Goal: Contribute content

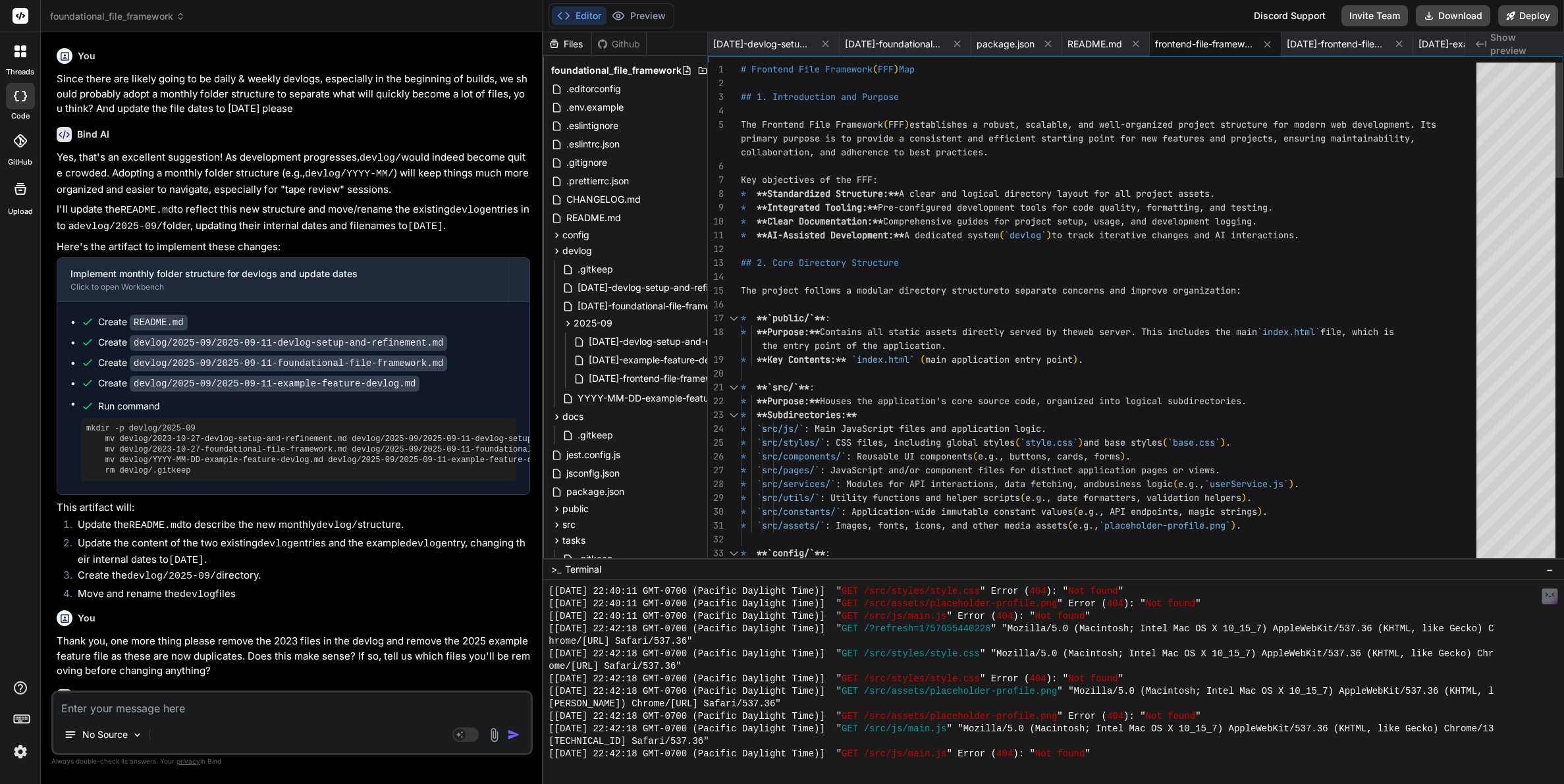
scroll to position [2476, 0]
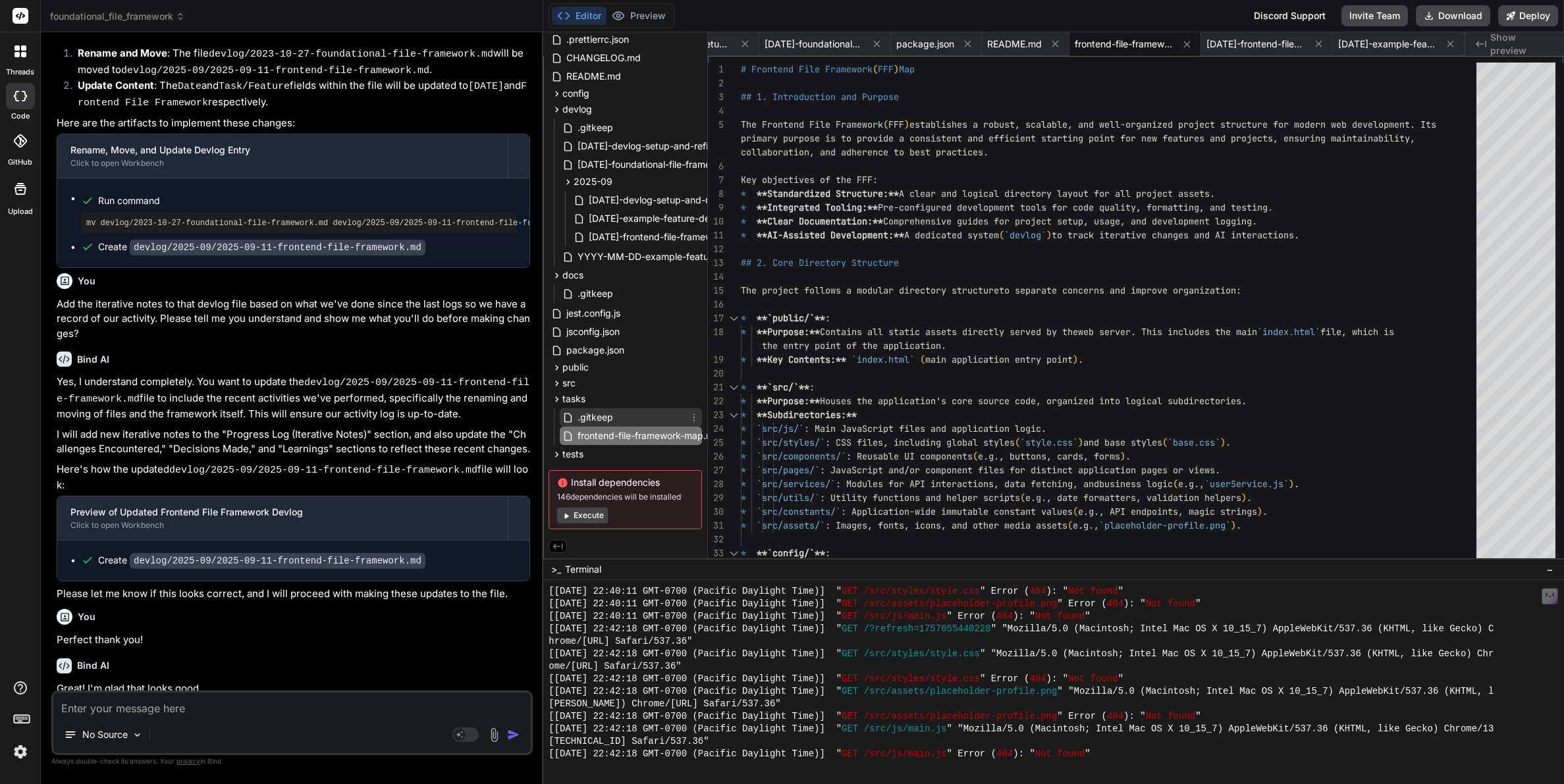
click at [610, 417] on span ".gitkeep" at bounding box center [595, 417] width 38 height 15
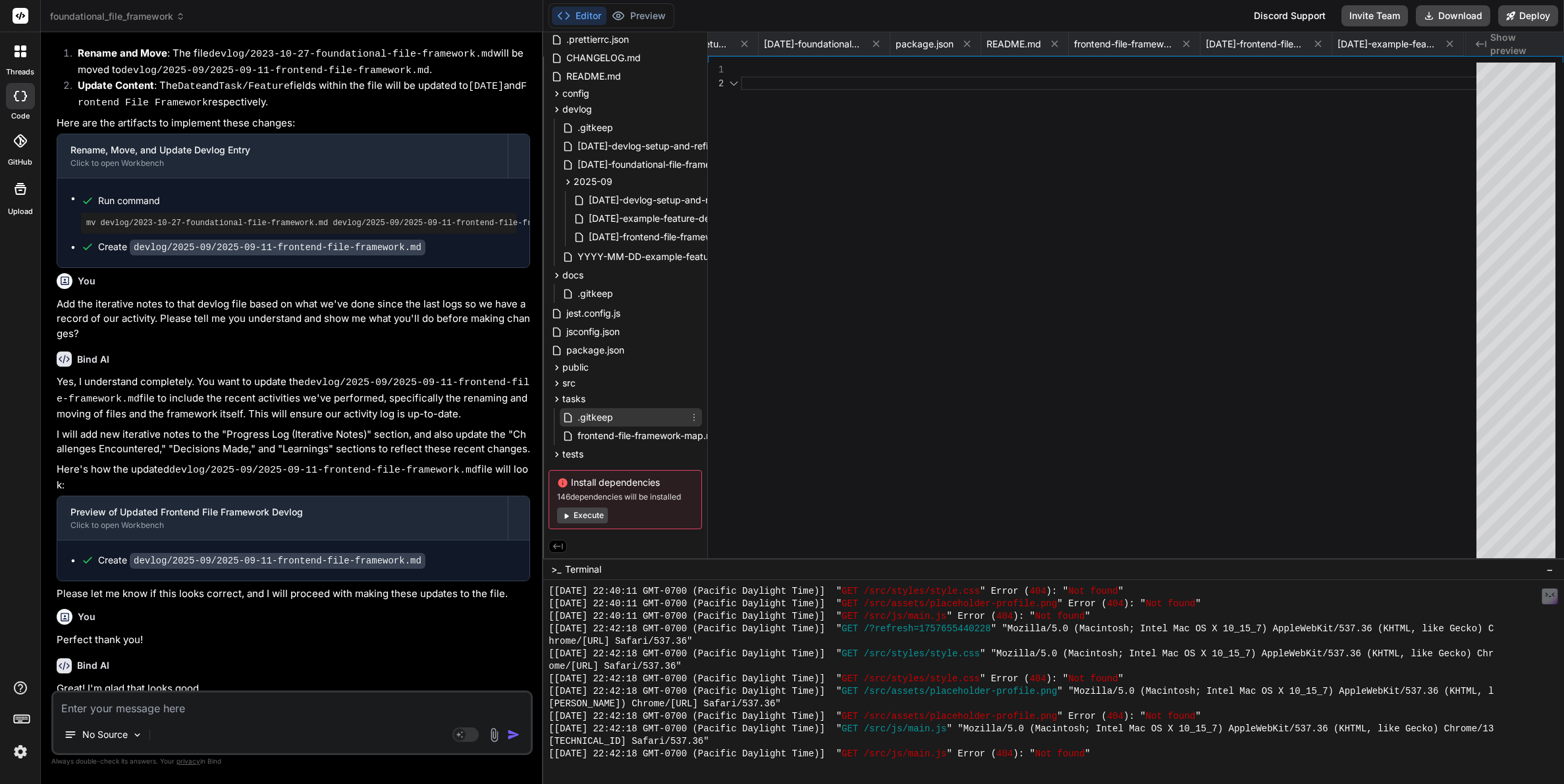
scroll to position [14, 0]
click at [610, 431] on span "frontend-file-framework-map.md" at bounding box center [648, 435] width 145 height 15
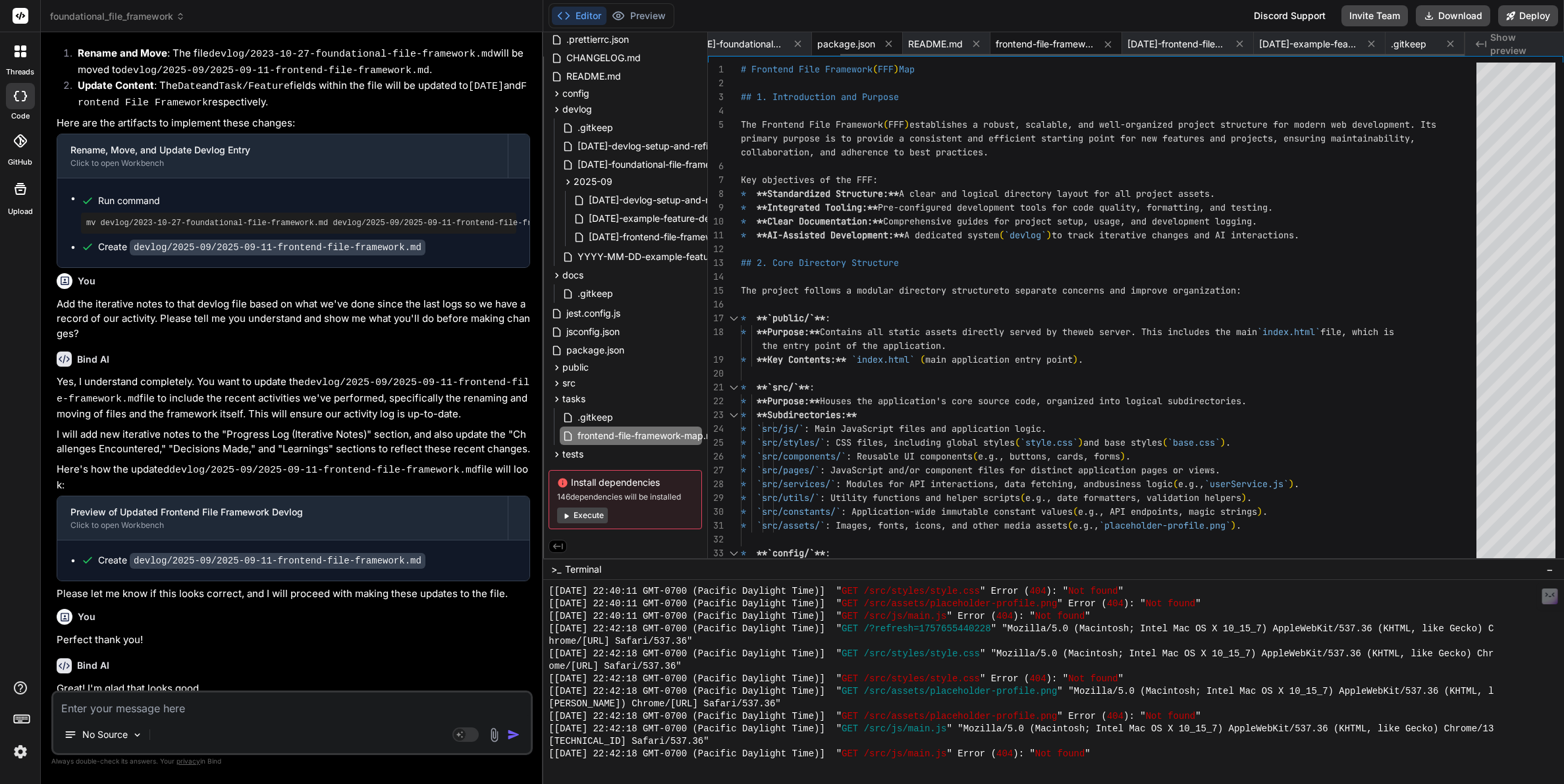
click at [855, 43] on span "package.json" at bounding box center [846, 44] width 58 height 13
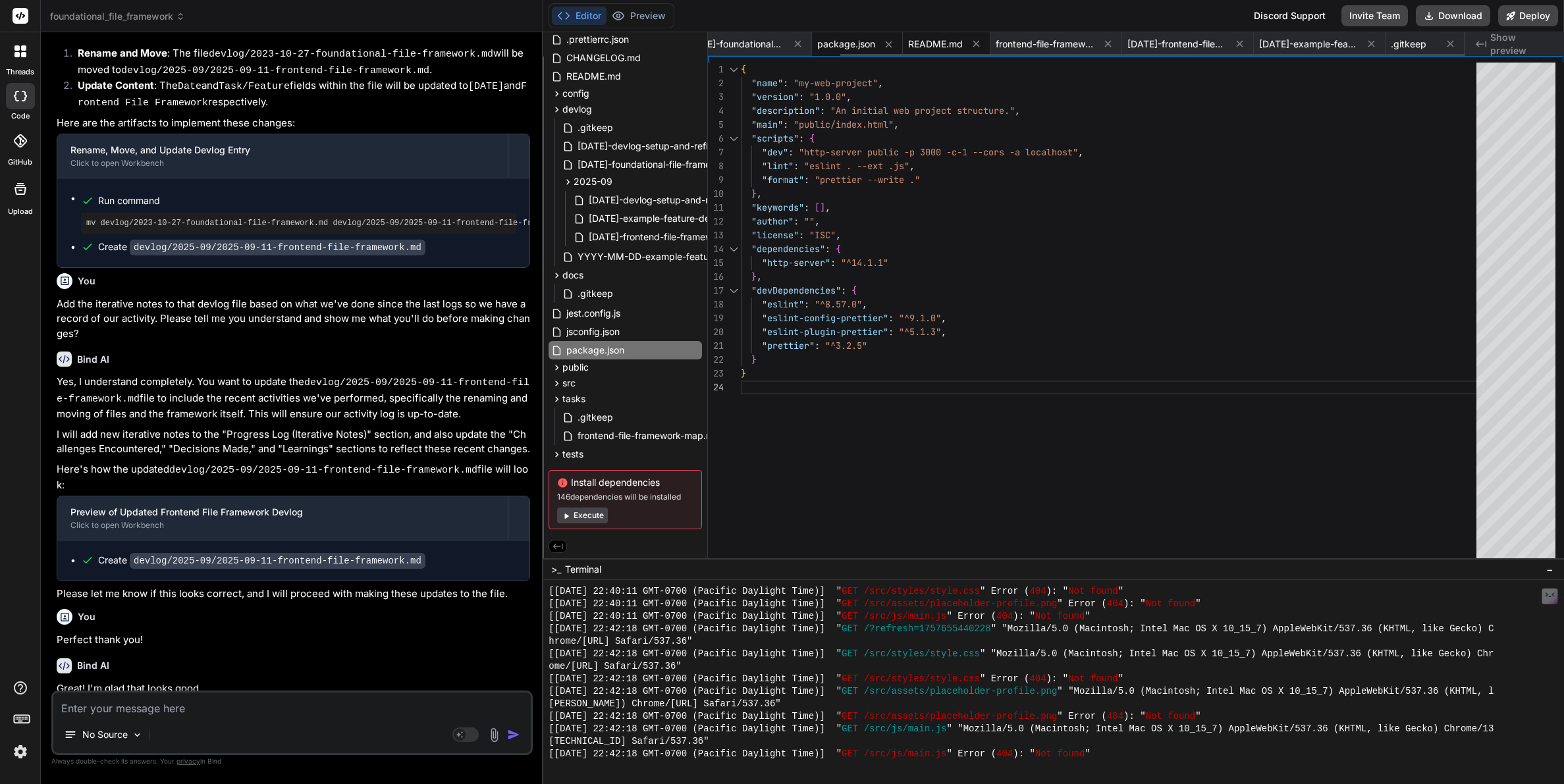
click at [930, 45] on span "README.md" at bounding box center [935, 44] width 54 height 13
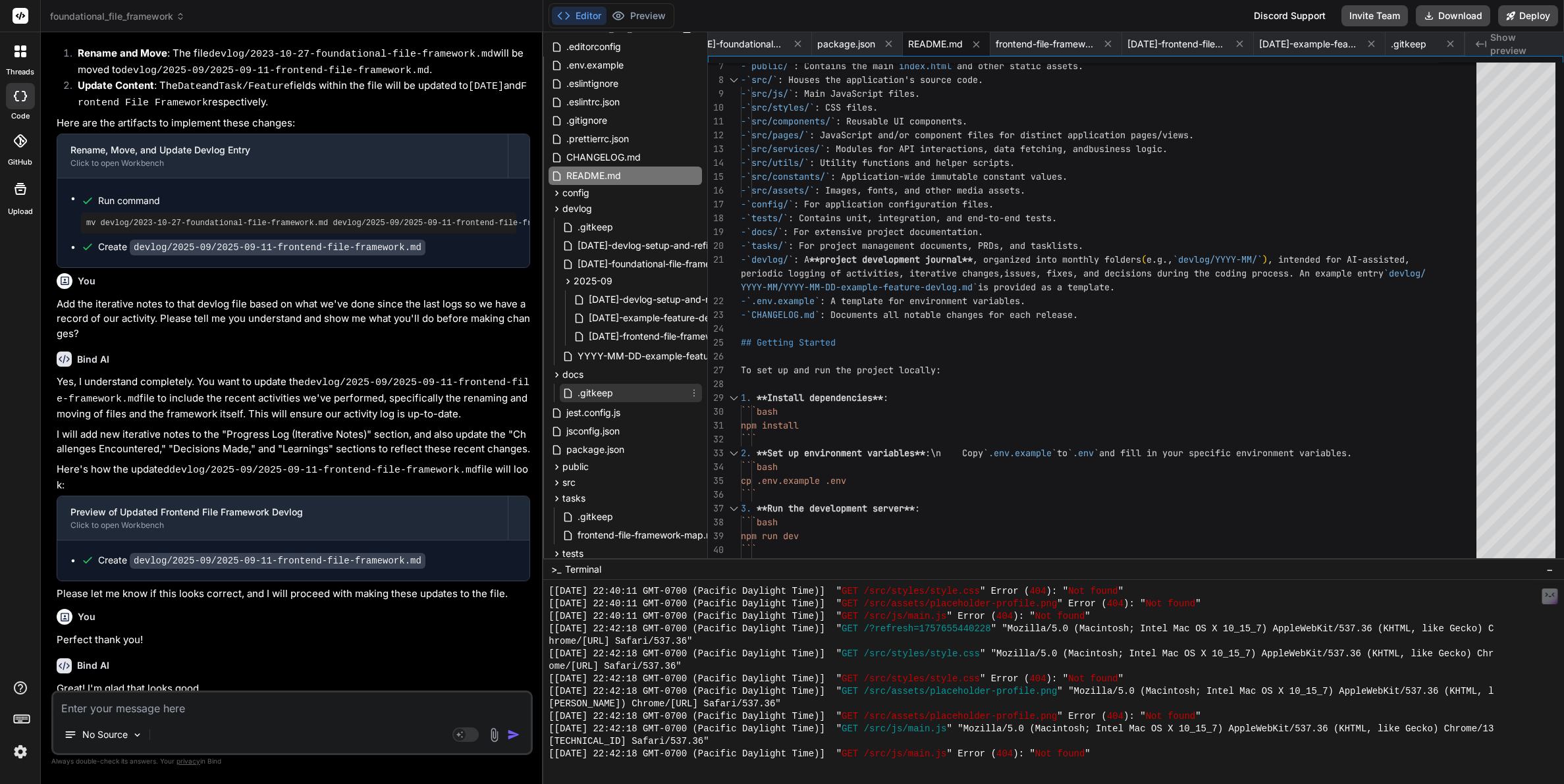
scroll to position [40, 0]
click at [778, 47] on span "[DATE]-foundational-file-framework.md" at bounding box center [735, 44] width 98 height 13
type textarea "---"
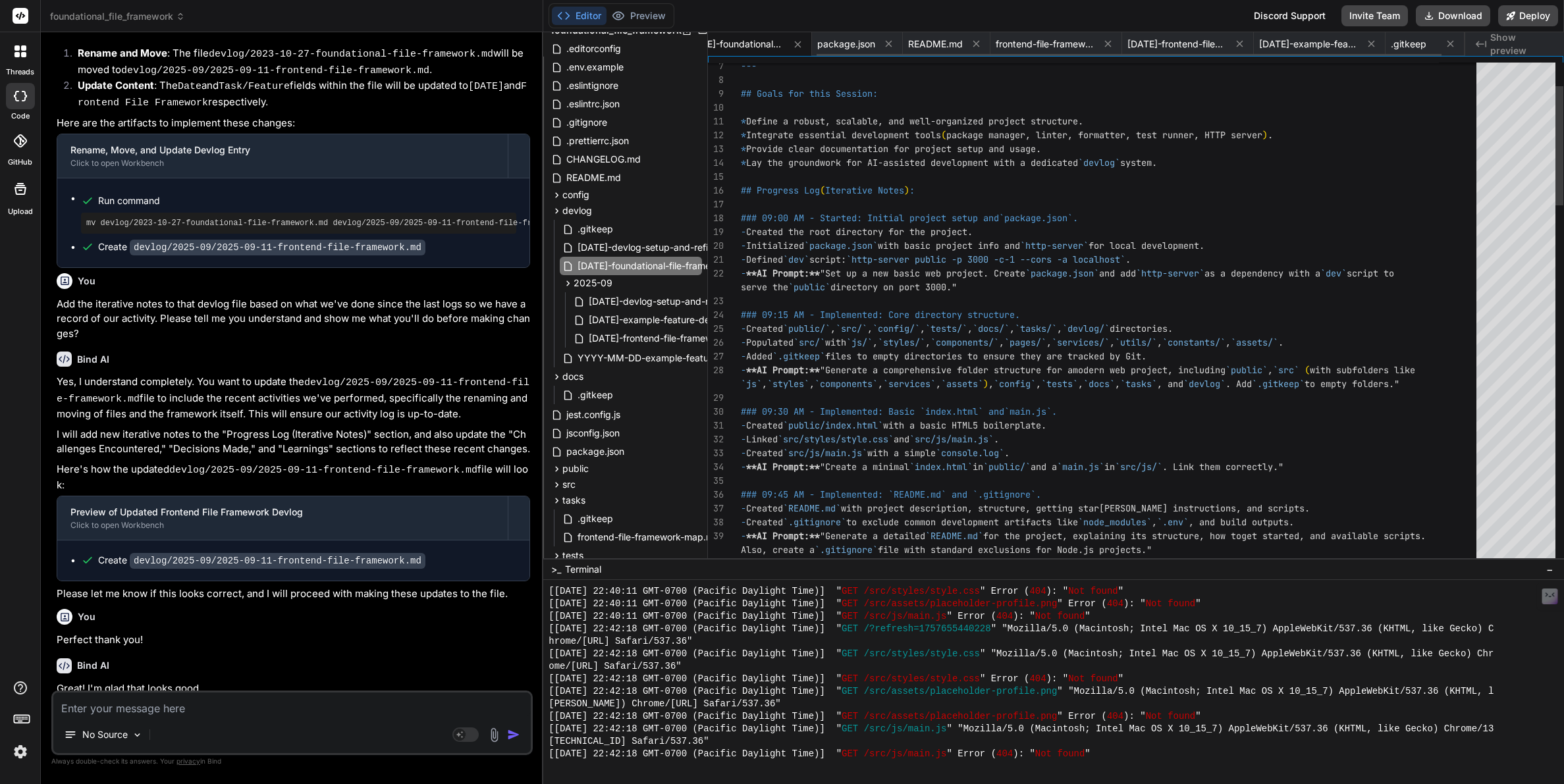
scroll to position [41, 0]
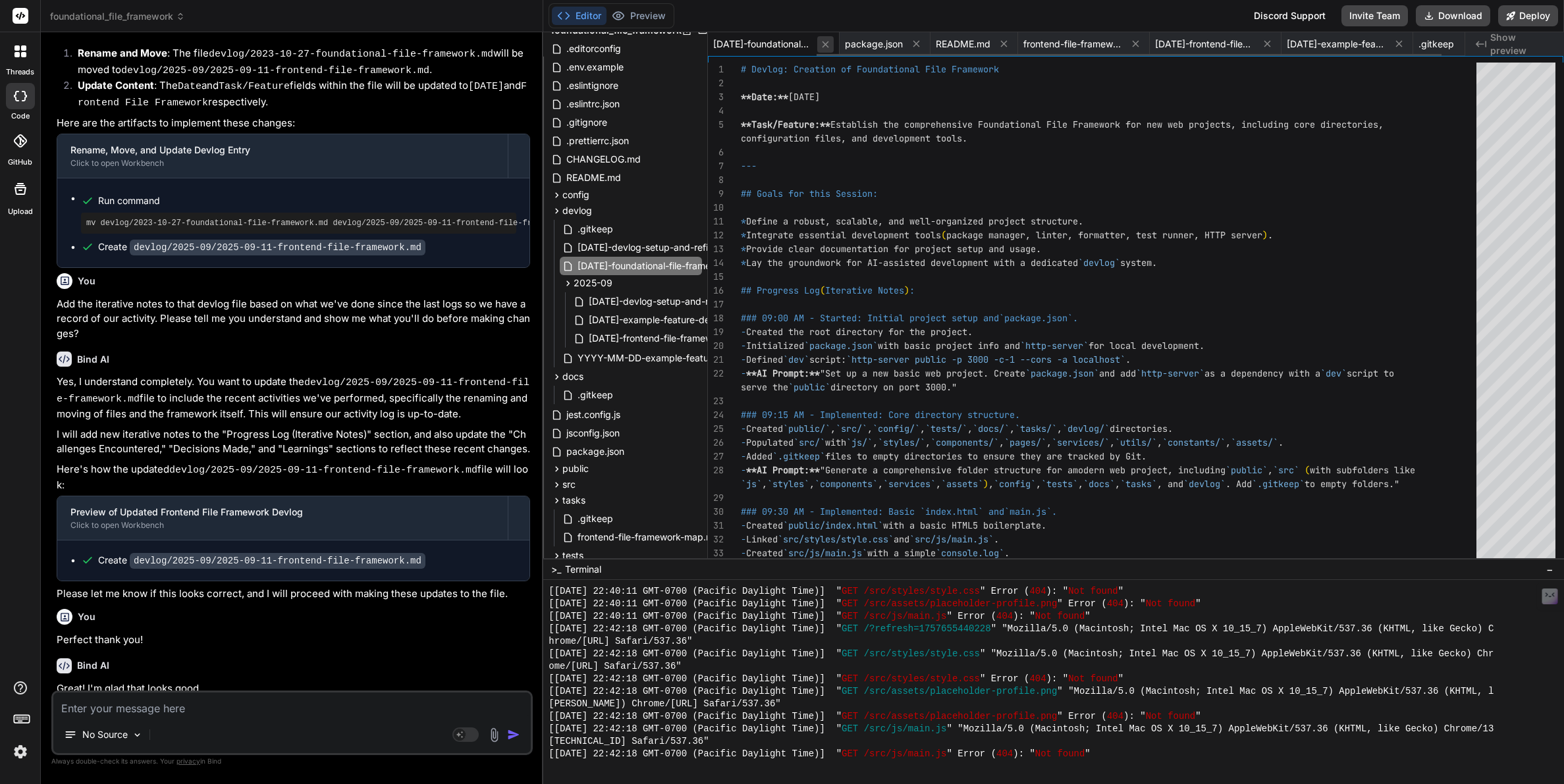
click at [825, 43] on icon at bounding box center [825, 44] width 7 height 7
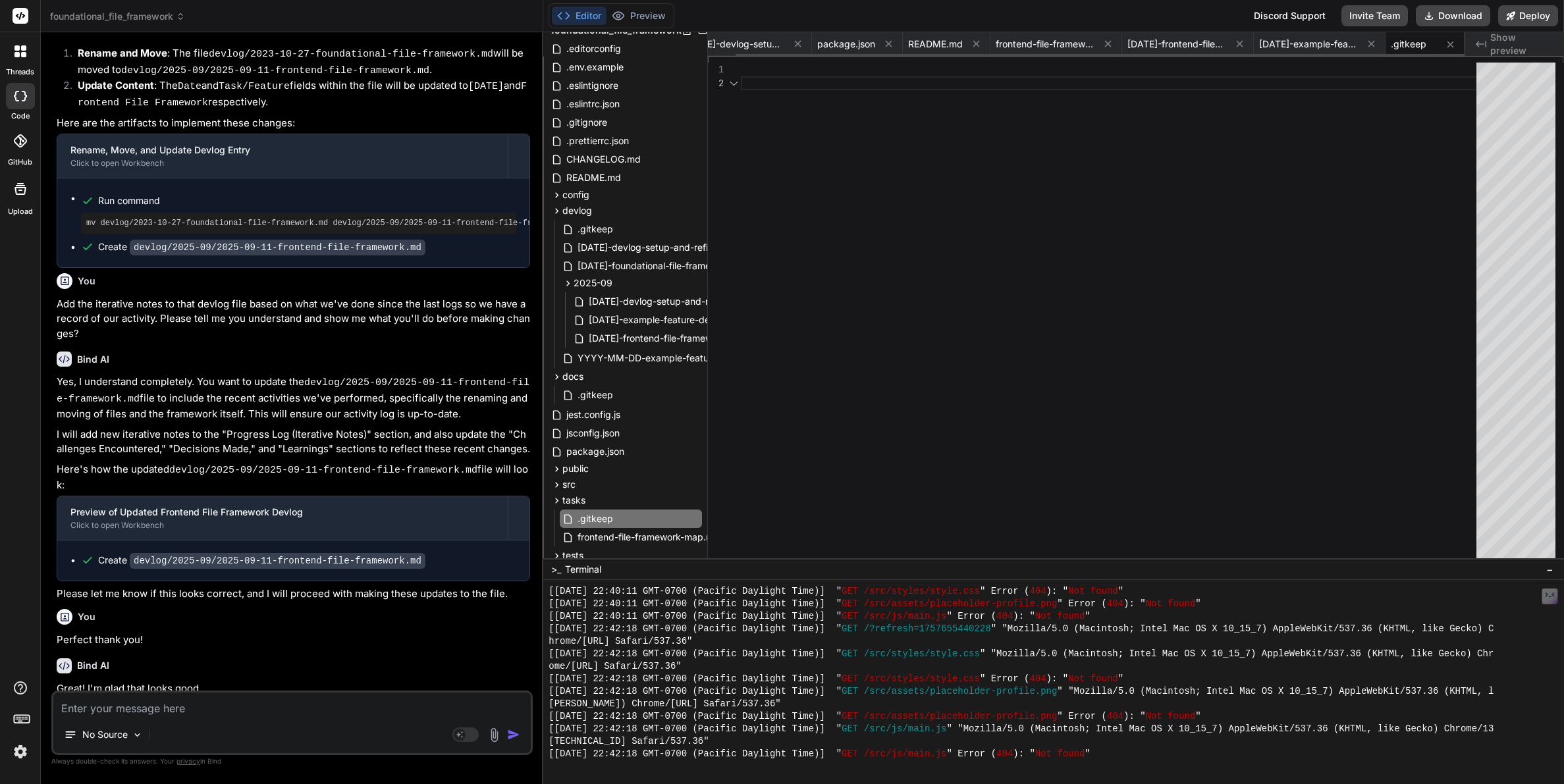
scroll to position [14, 0]
click at [755, 45] on span "[DATE]-devlog-setup-and-refinement.md" at bounding box center [735, 44] width 98 height 13
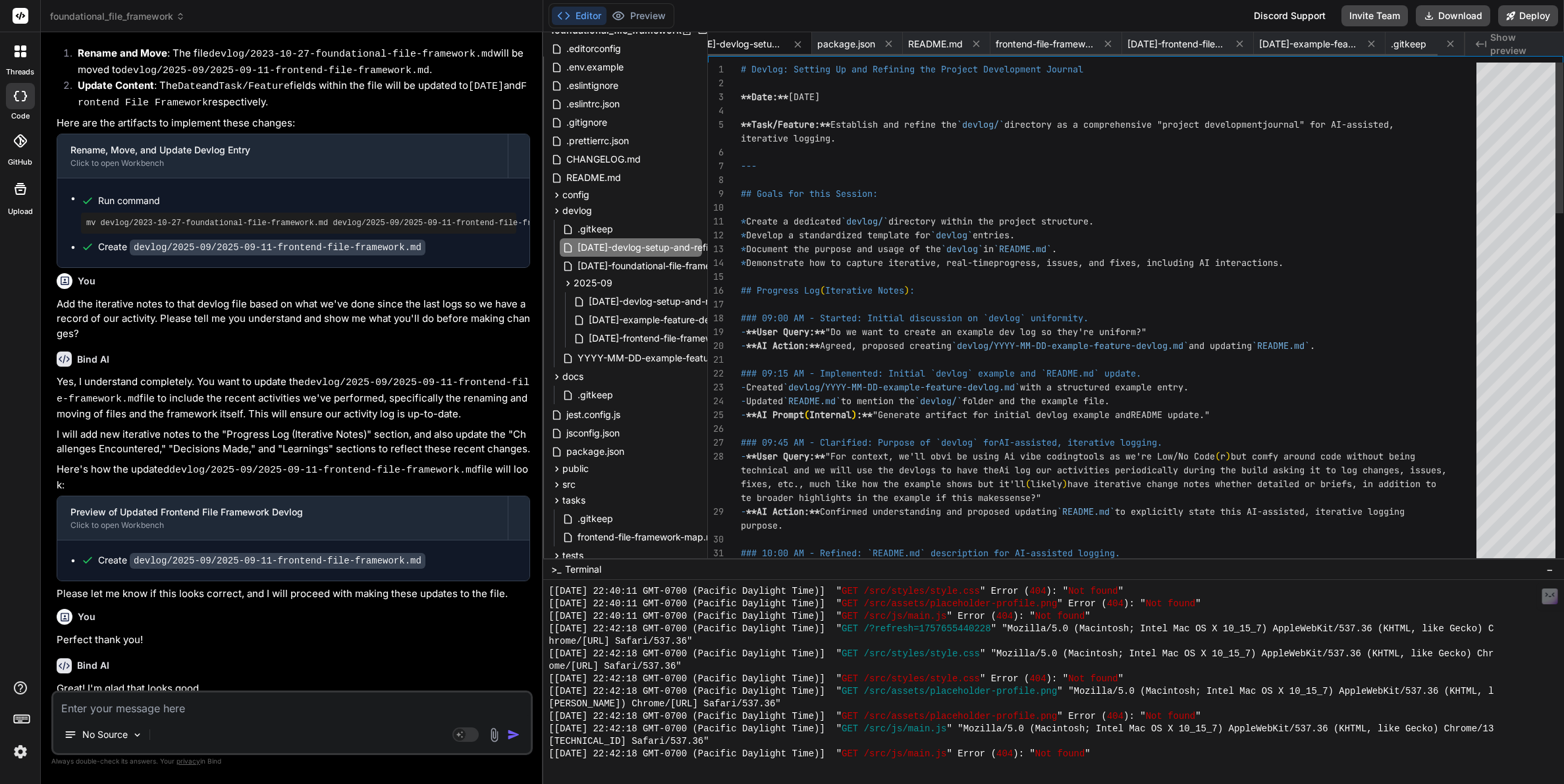
scroll to position [0, 0]
click at [824, 46] on icon at bounding box center [825, 44] width 7 height 7
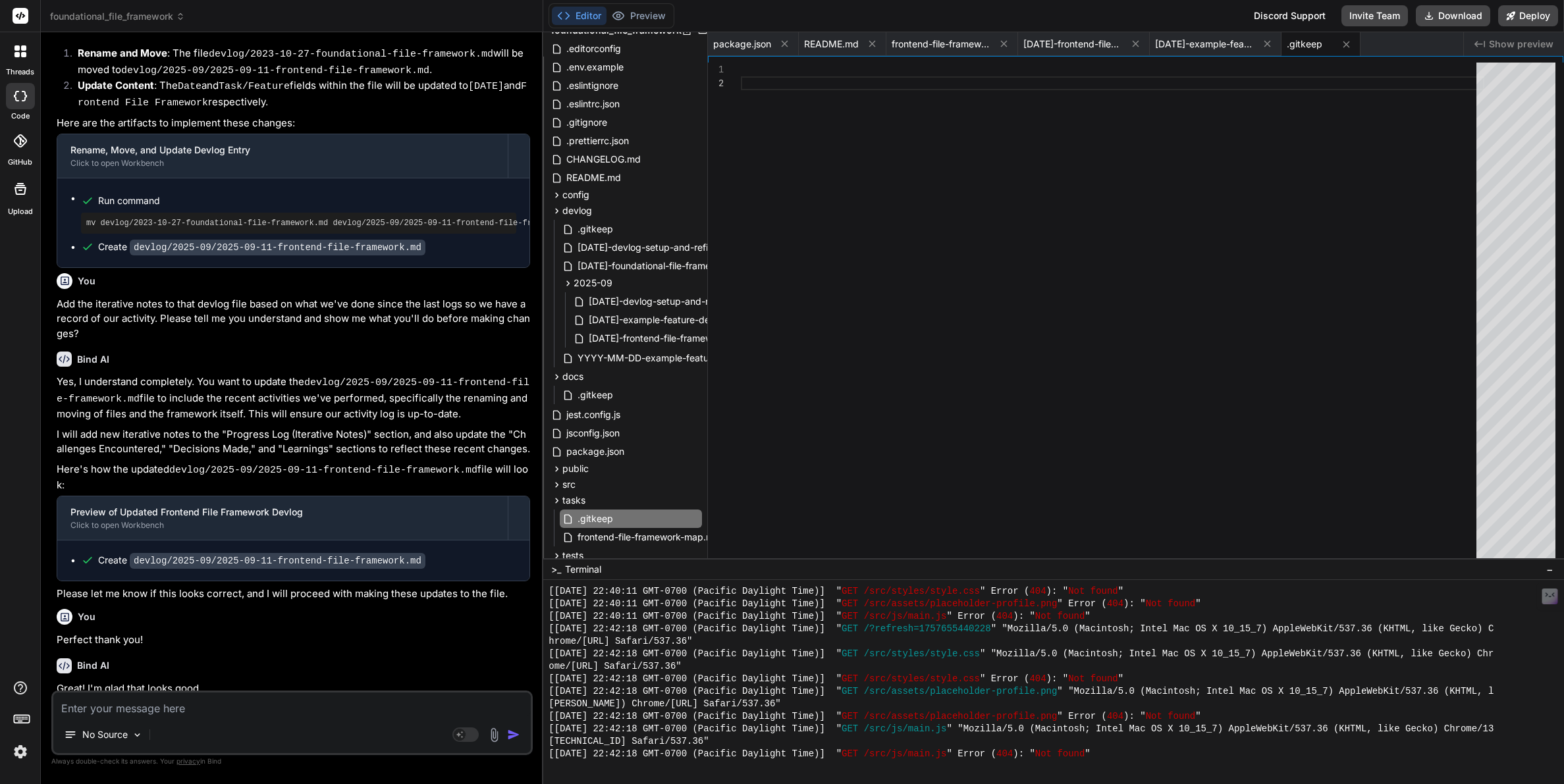
scroll to position [14, 0]
click at [761, 48] on span "package.json" at bounding box center [742, 44] width 58 height 13
type textarea ""prettier": "^3.2.5" } }"
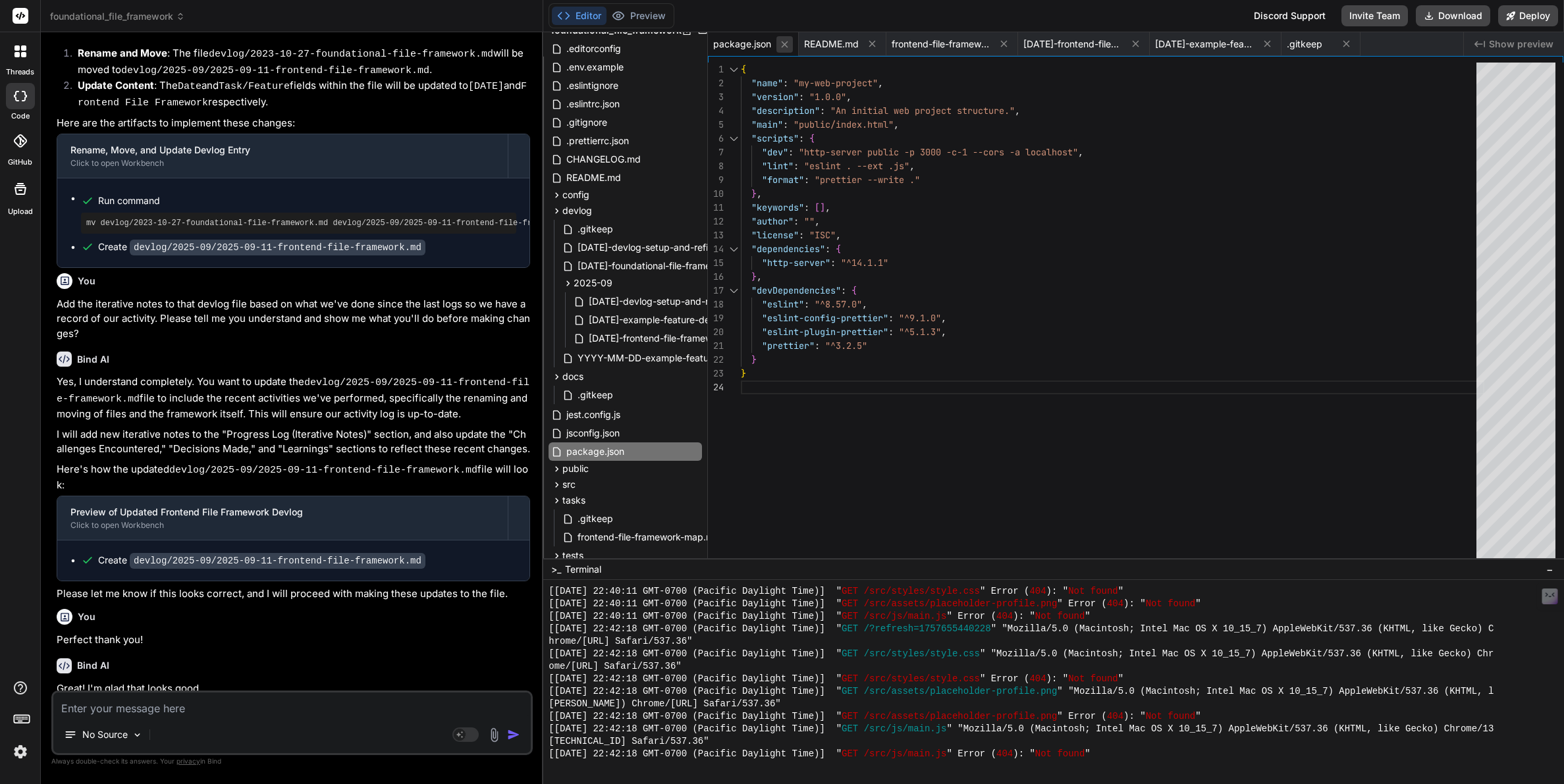
click at [787, 46] on icon at bounding box center [784, 44] width 11 height 11
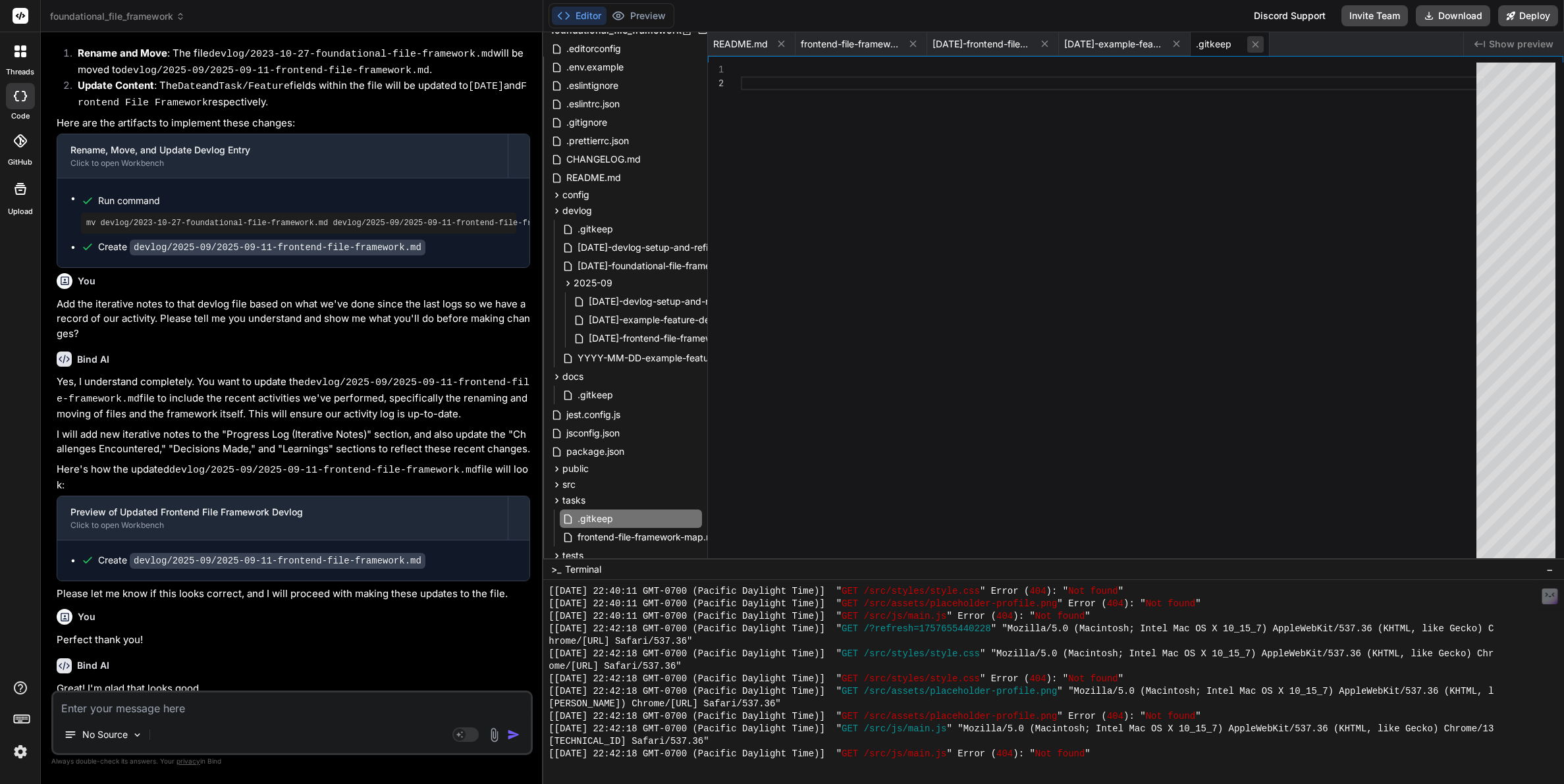
click at [1259, 46] on icon at bounding box center [1255, 44] width 11 height 11
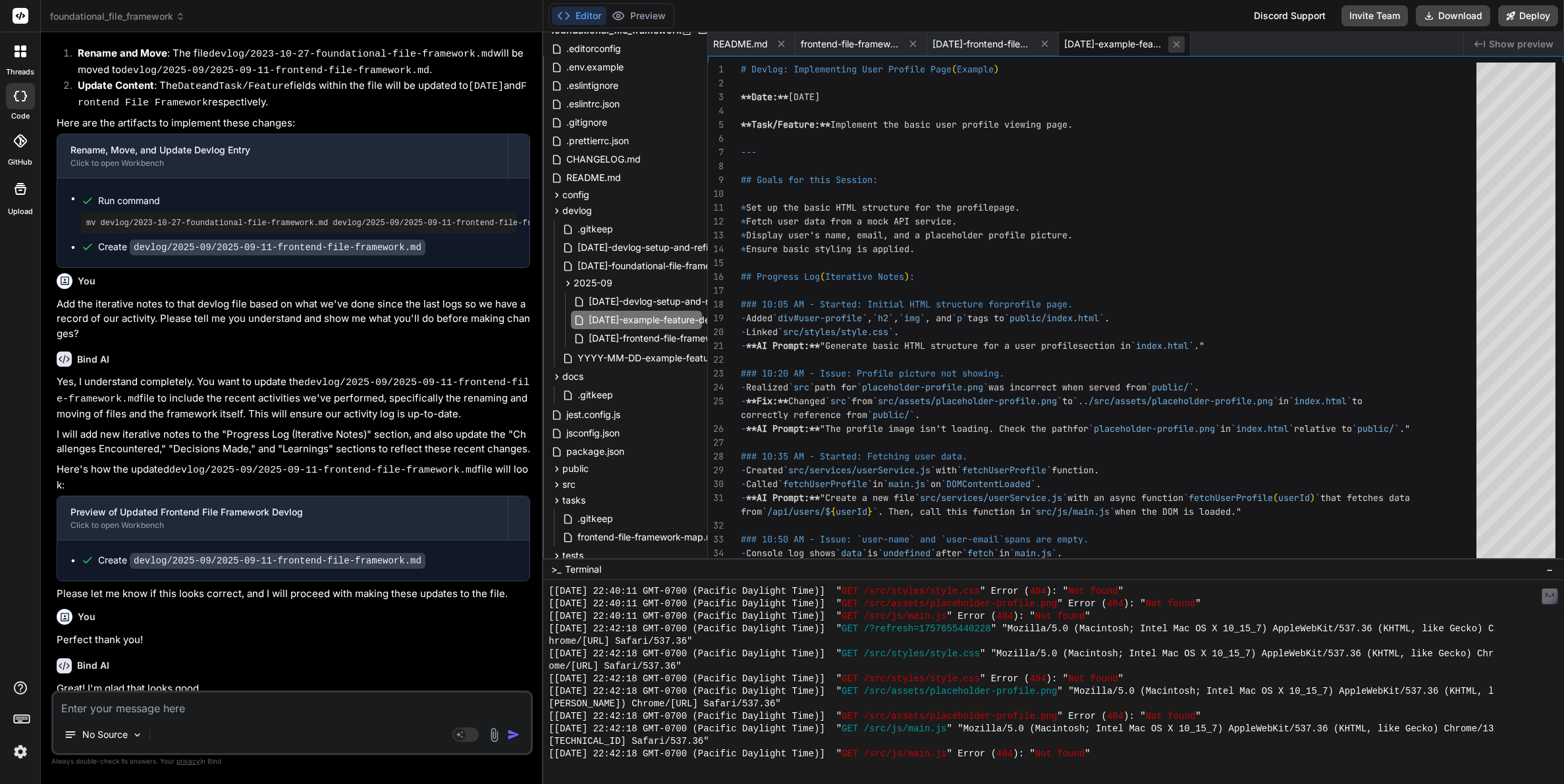
click at [1180, 47] on icon at bounding box center [1176, 44] width 11 height 11
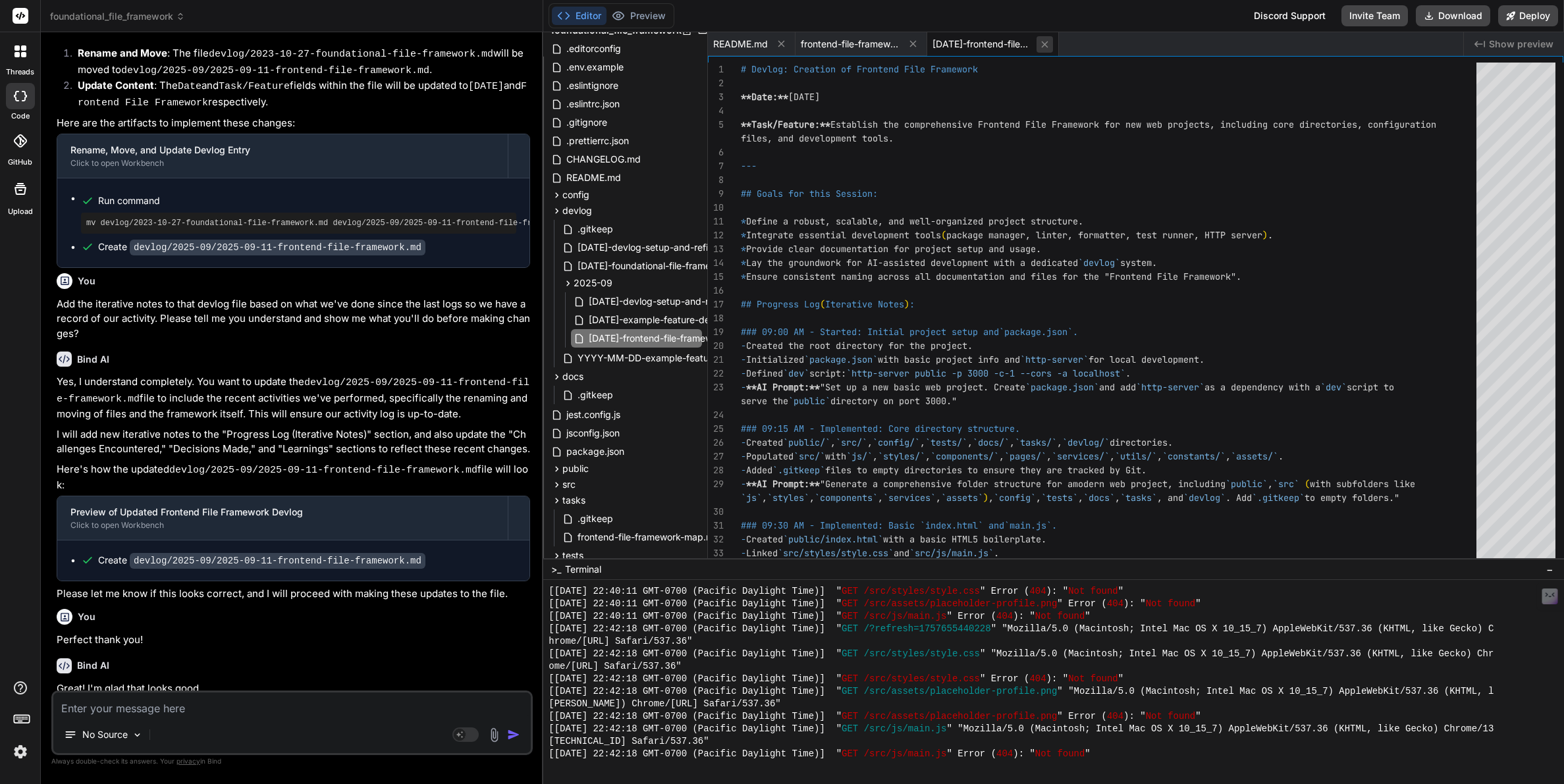
click at [1046, 43] on icon at bounding box center [1044, 44] width 11 height 11
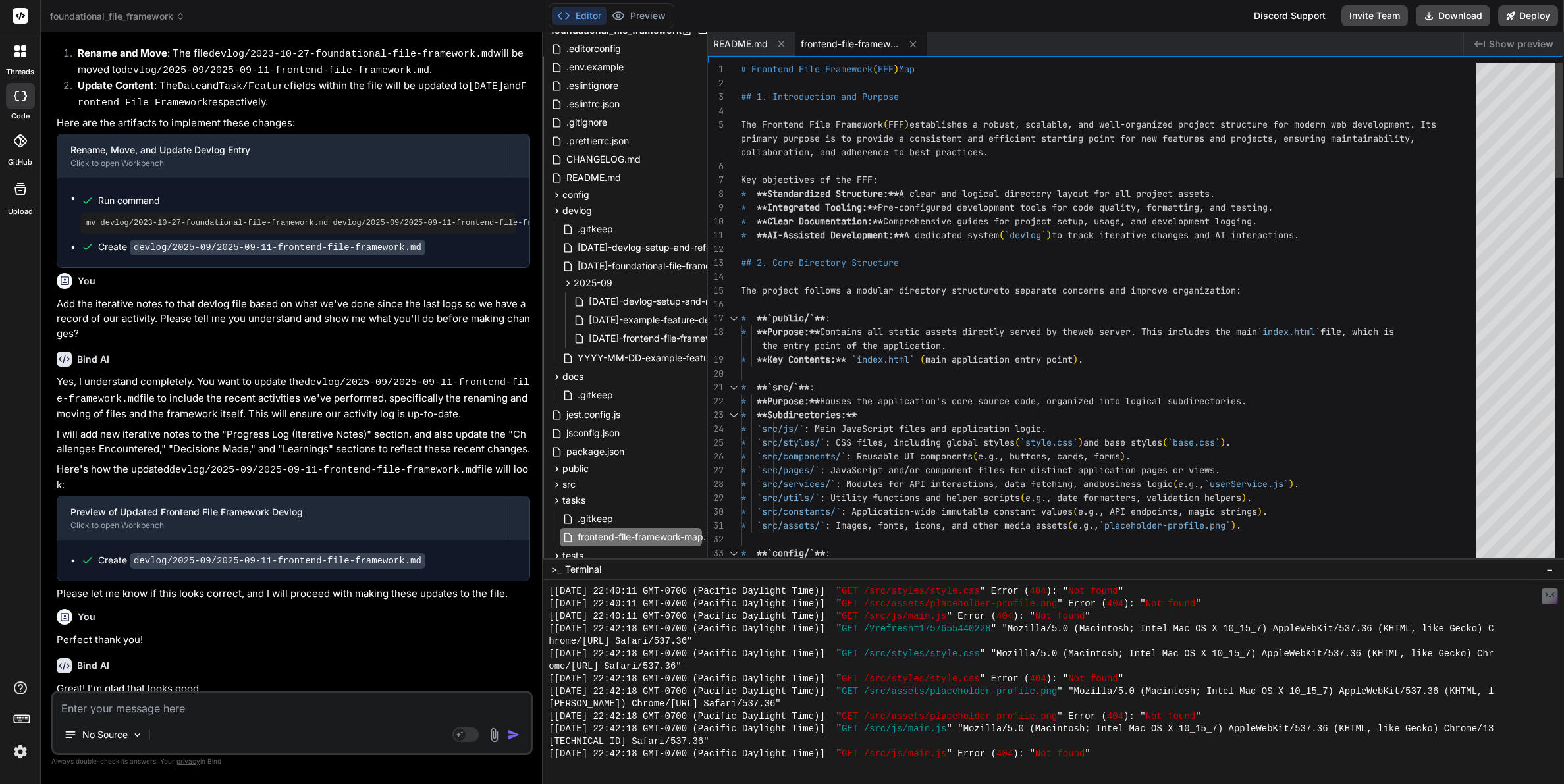
type textarea "# Frontend File Framework (FFF) Map ## 1. Introduction and Purpose The Frontend…"
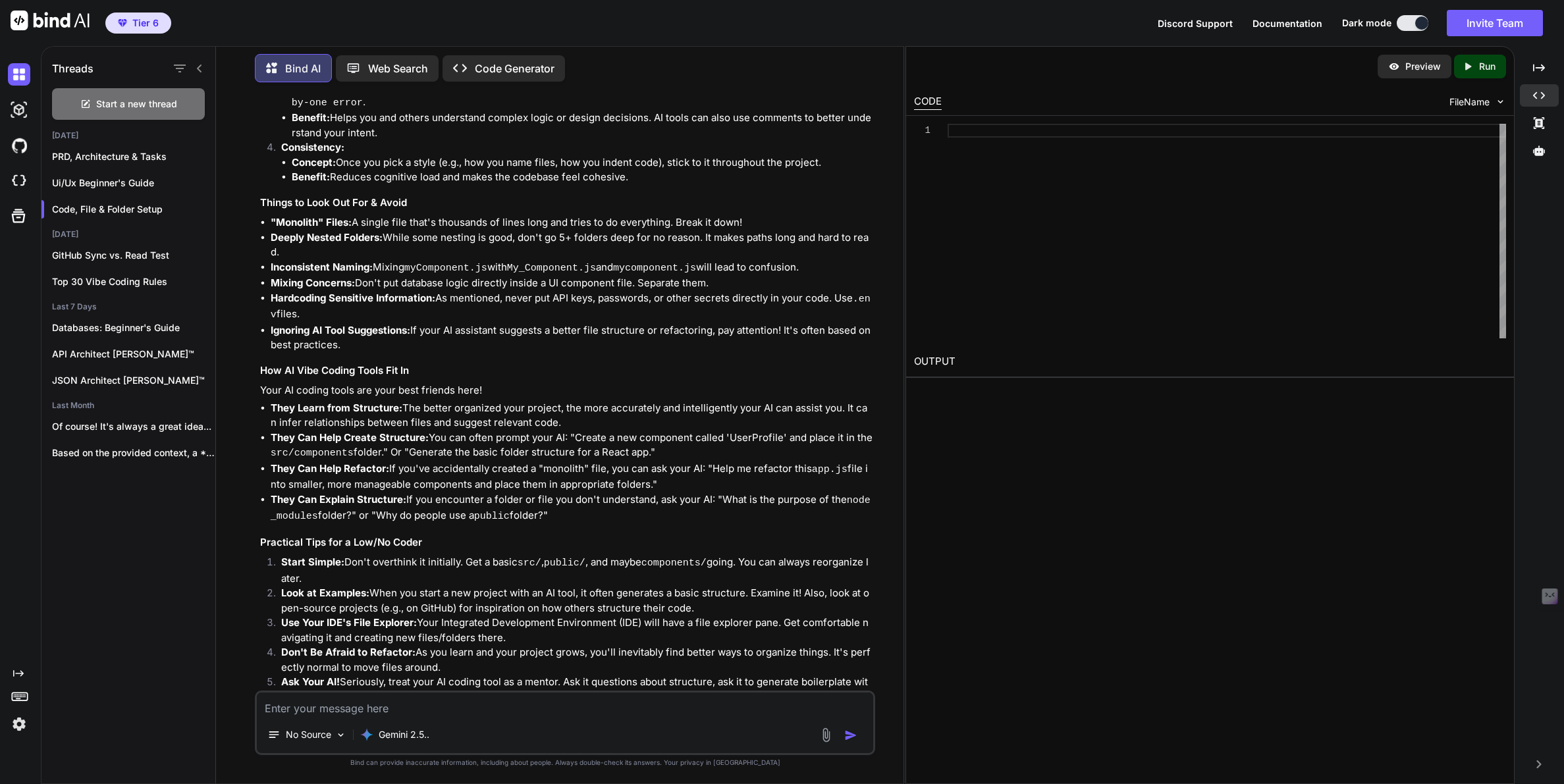
scroll to position [1692, 0]
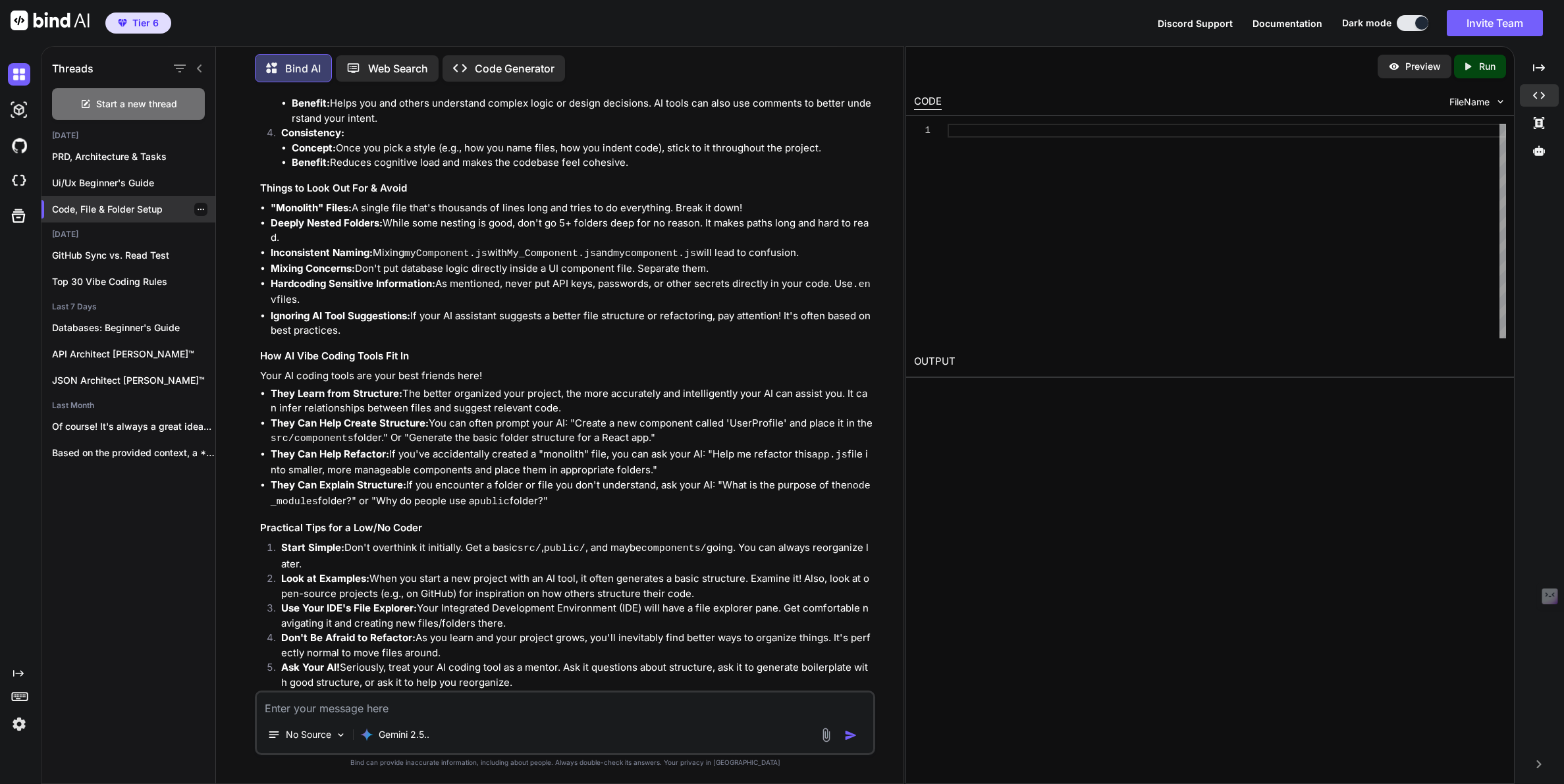
click at [197, 208] on icon "button" at bounding box center [201, 209] width 8 height 8
click at [238, 231] on span "Rename and Save" at bounding box center [256, 232] width 79 height 13
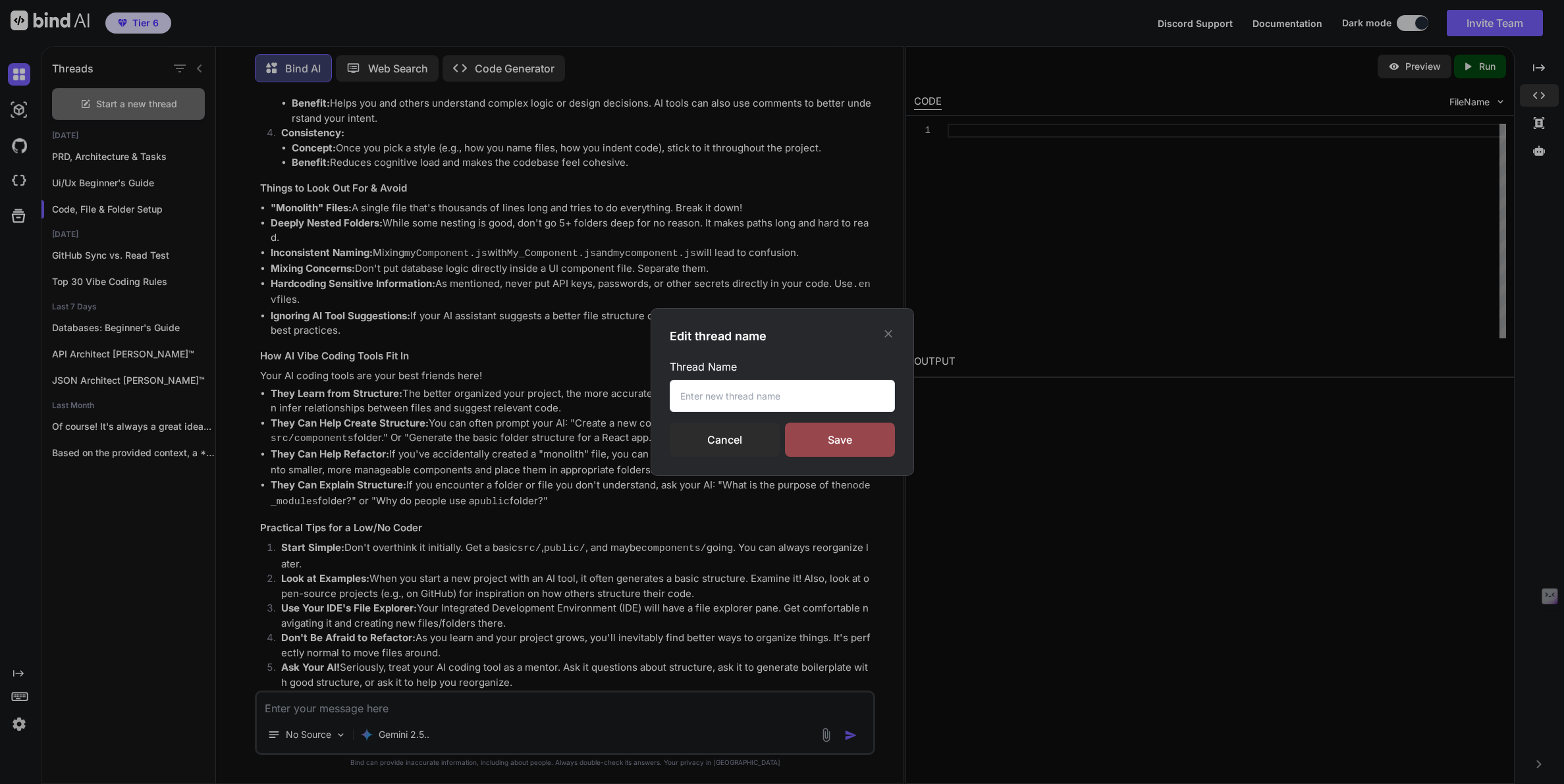
click at [689, 404] on input "text" at bounding box center [782, 396] width 225 height 32
click at [752, 395] on input "Frontend File FRamework" at bounding box center [782, 396] width 225 height 32
type input "Frontend File Framework"
click at [835, 443] on div "Save" at bounding box center [840, 439] width 110 height 35
